Goal: Information Seeking & Learning: Check status

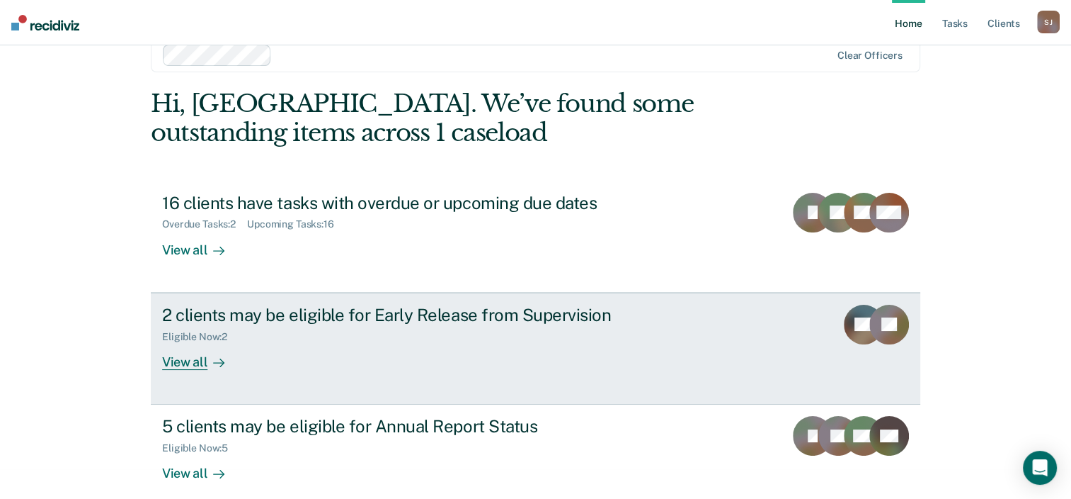
scroll to position [46, 0]
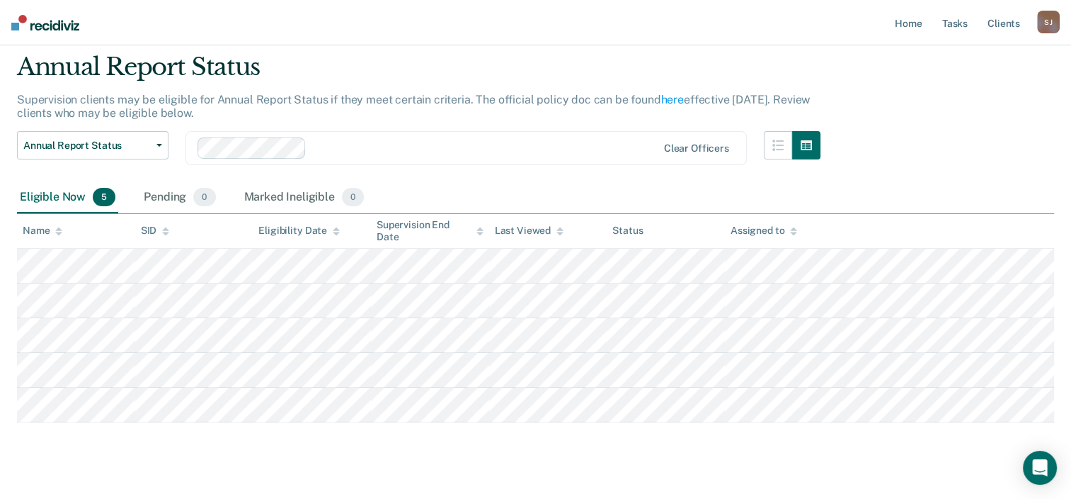
scroll to position [69, 0]
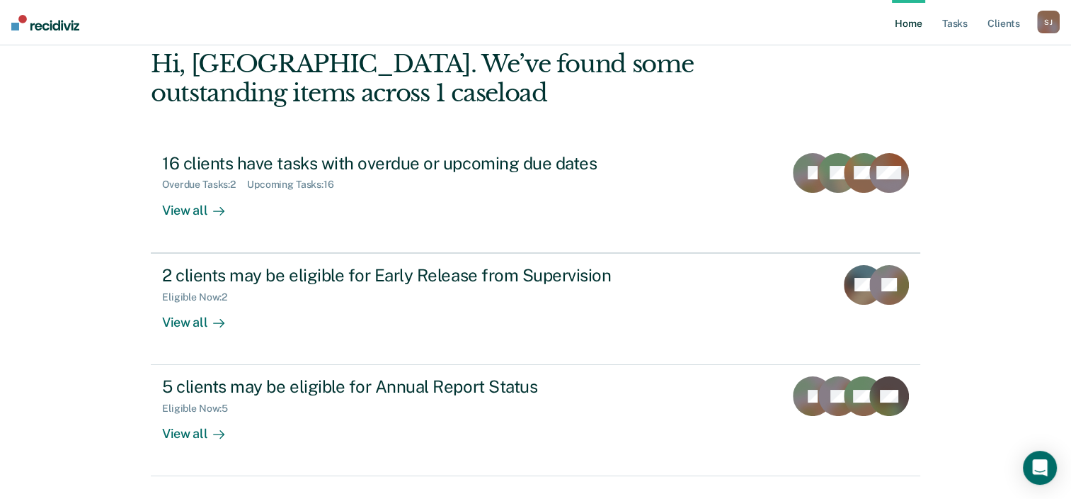
scroll to position [46, 0]
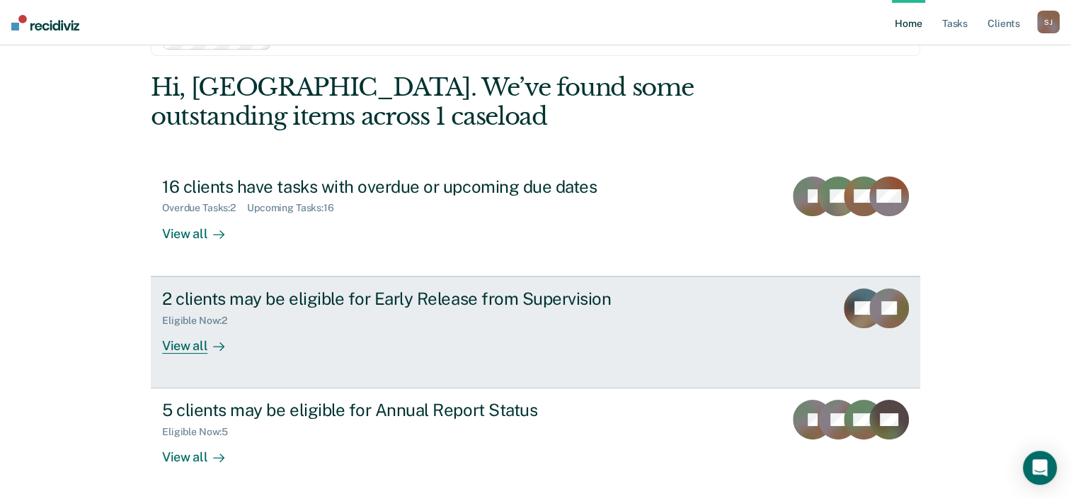
click at [871, 325] on rect at bounding box center [864, 308] width 40 height 40
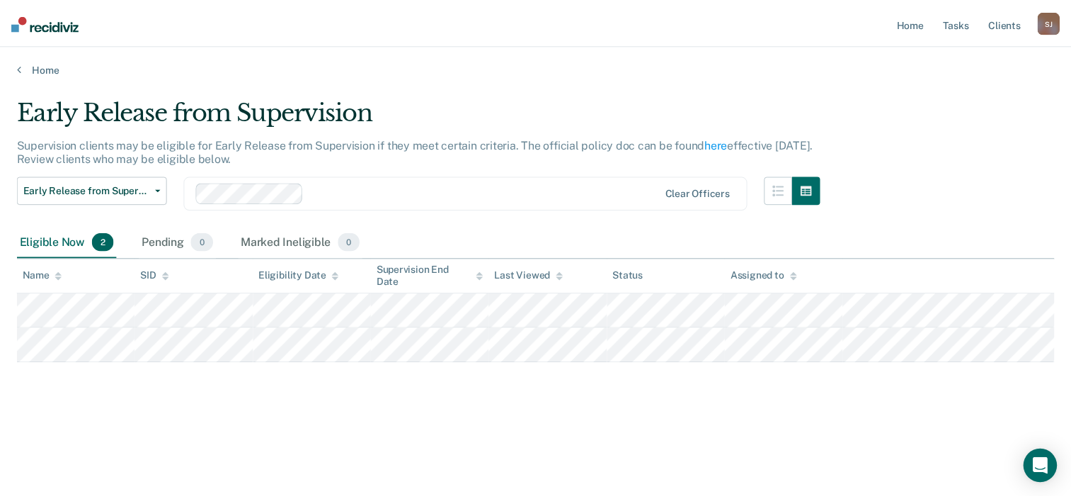
scroll to position [46, 0]
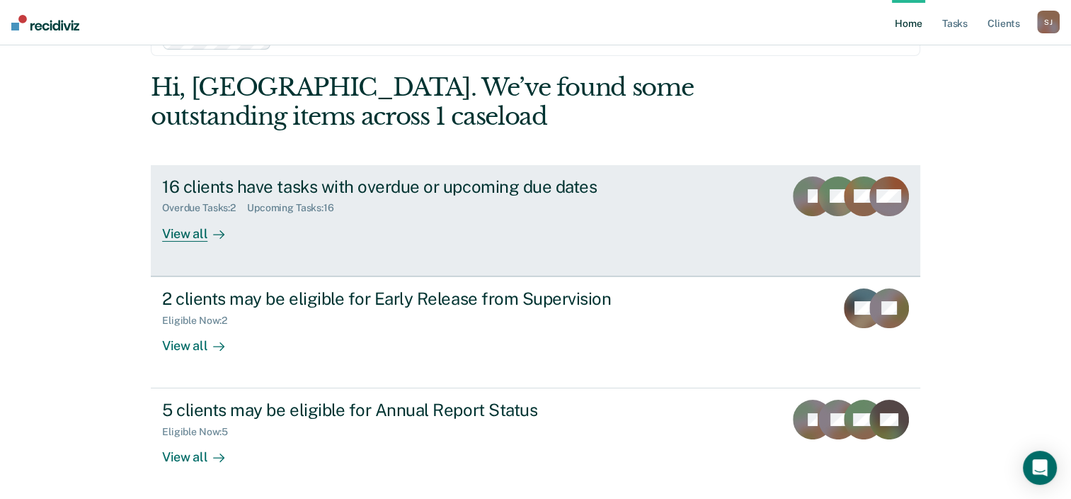
click at [909, 217] on div "+ 13" at bounding box center [890, 208] width 40 height 65
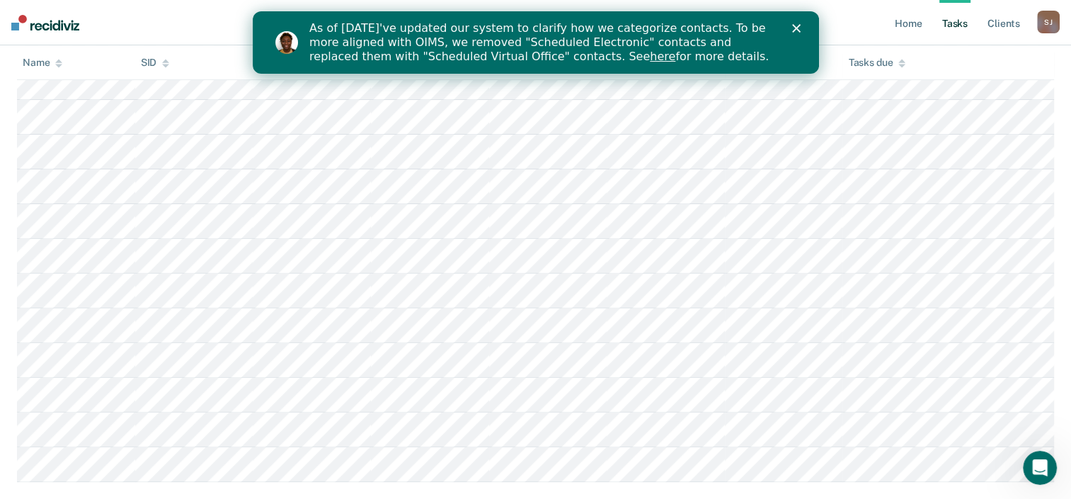
scroll to position [496, 0]
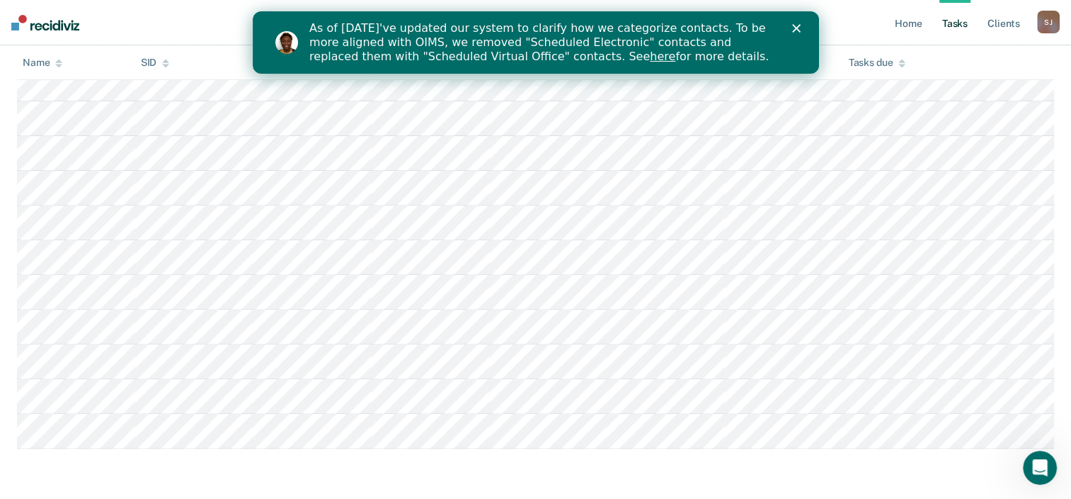
click at [796, 25] on icon "Close" at bounding box center [796, 28] width 8 height 8
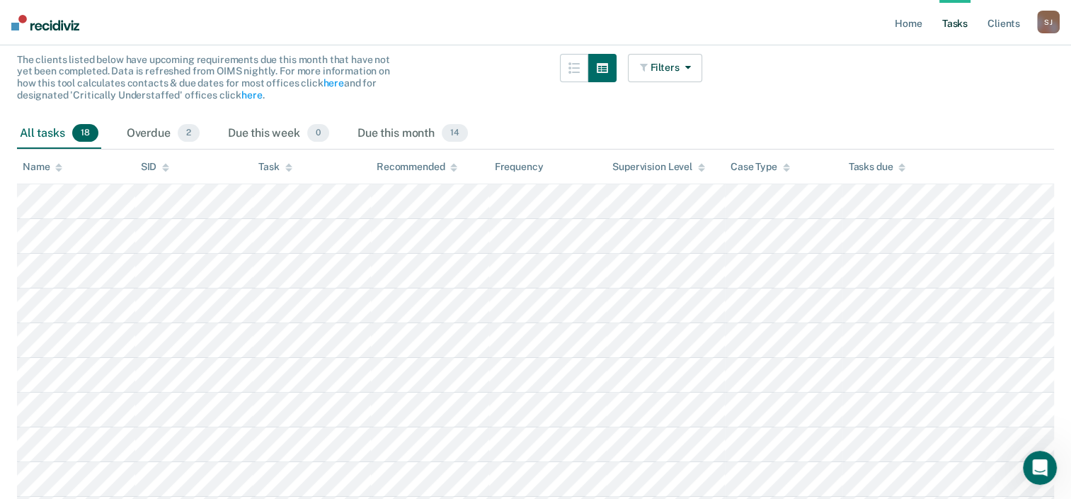
scroll to position [99, 0]
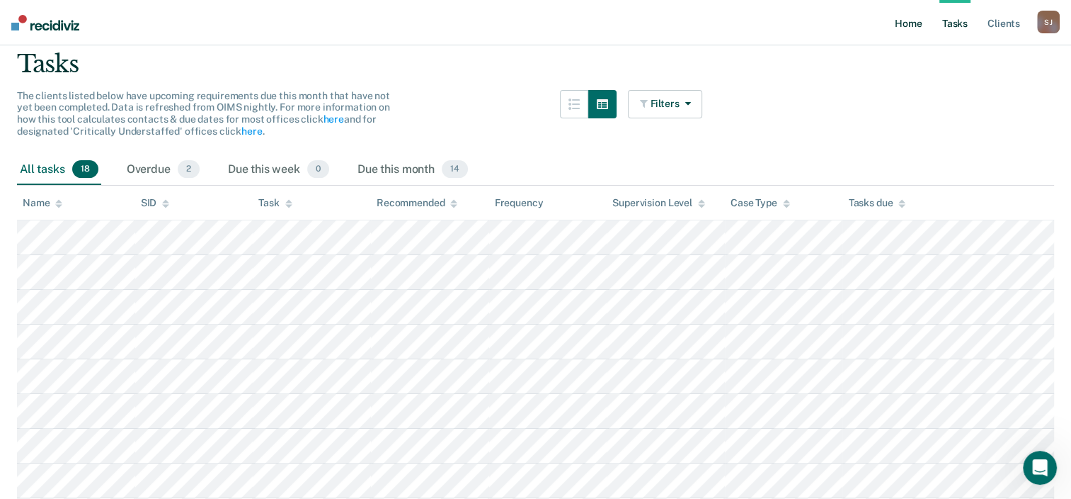
click at [899, 25] on link "Home" at bounding box center [908, 22] width 33 height 45
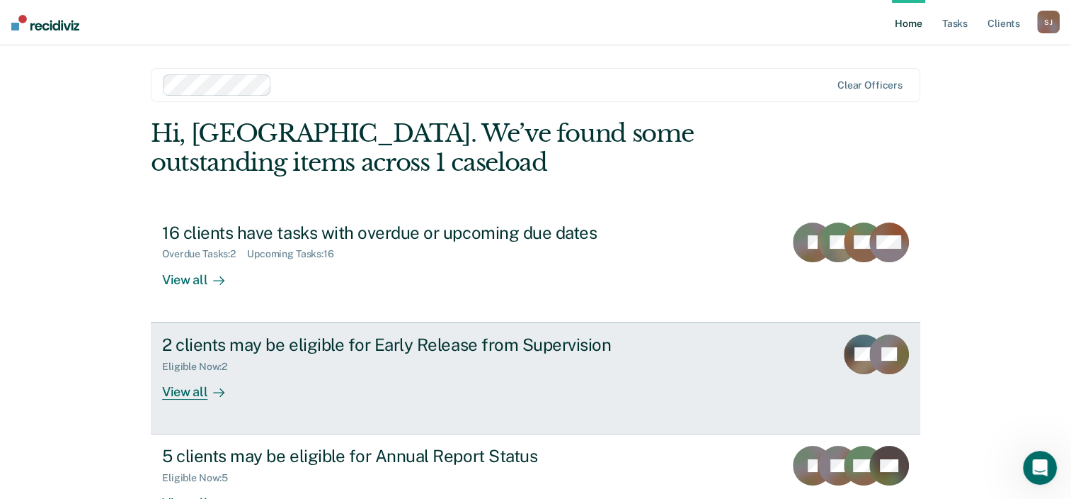
click at [877, 359] on rect at bounding box center [890, 354] width 40 height 40
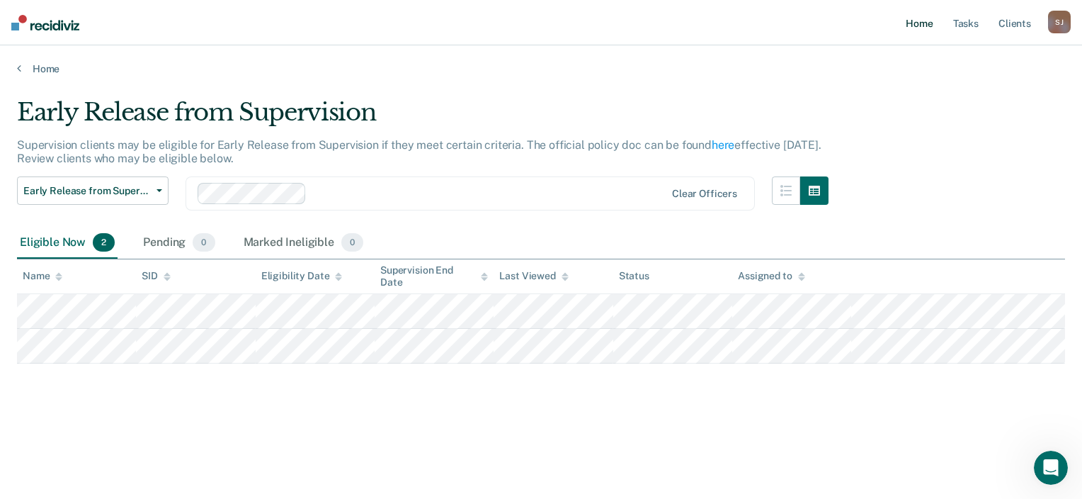
click at [921, 29] on link "Home" at bounding box center [919, 22] width 33 height 45
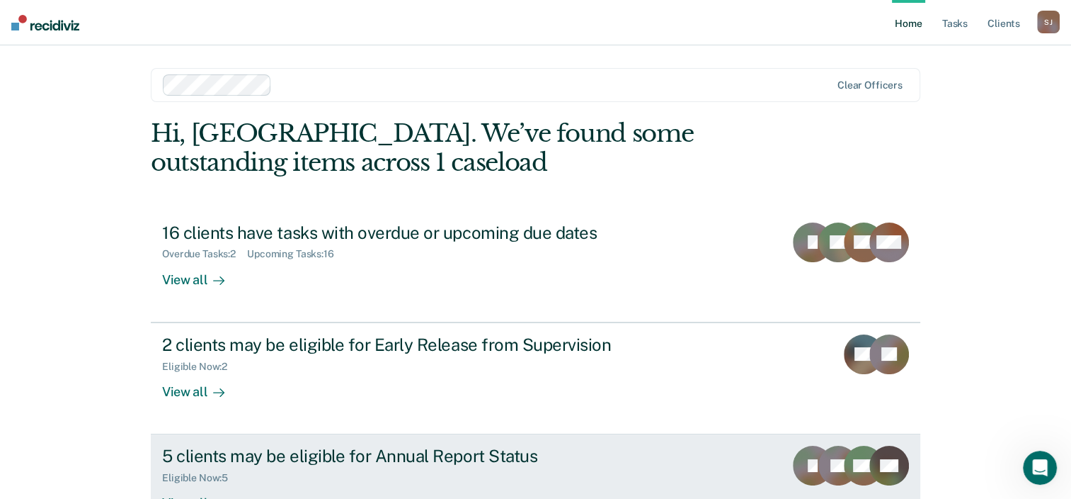
scroll to position [71, 0]
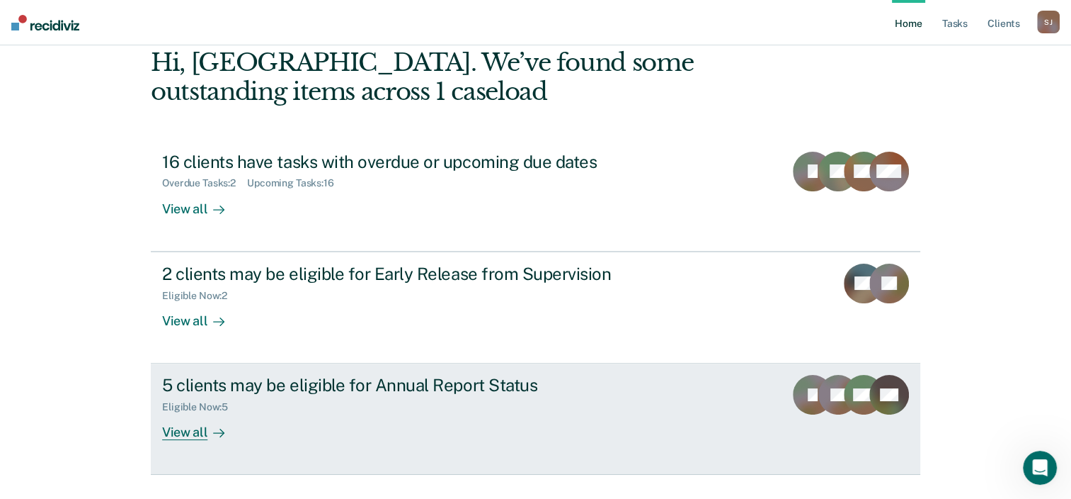
click at [833, 399] on rect at bounding box center [839, 395] width 40 height 40
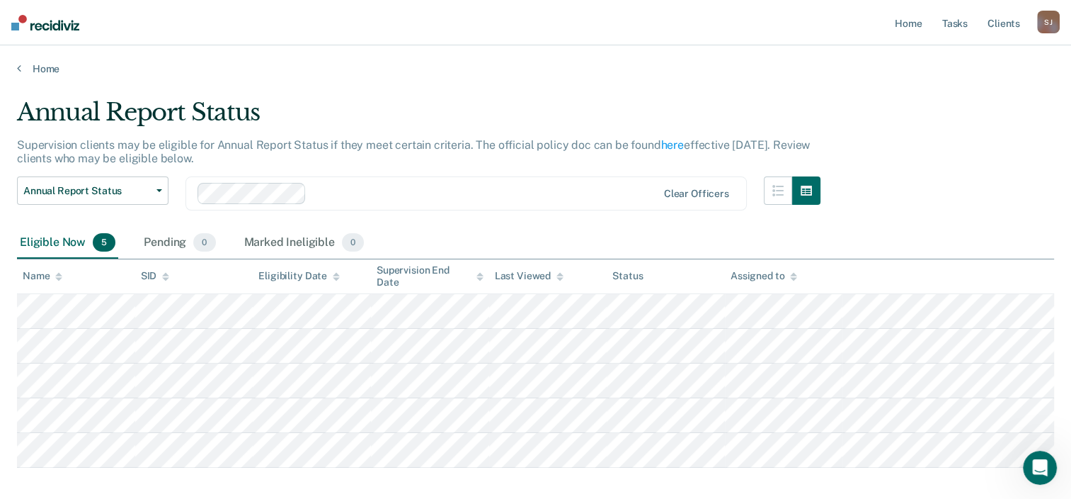
scroll to position [69, 0]
